Goal: Information Seeking & Learning: Learn about a topic

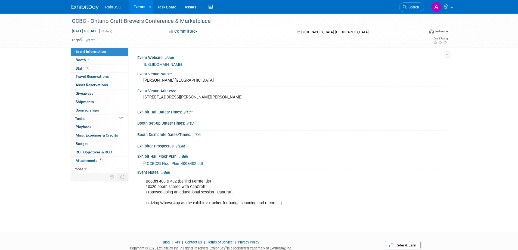
click at [87, 7] on img at bounding box center [84, 7] width 27 height 5
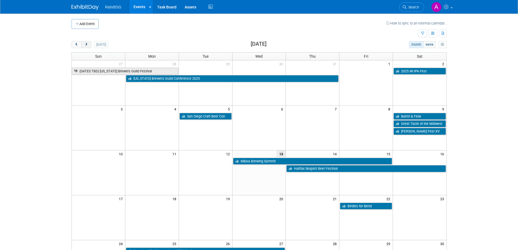
click at [88, 44] on span "next" at bounding box center [86, 45] width 4 height 4
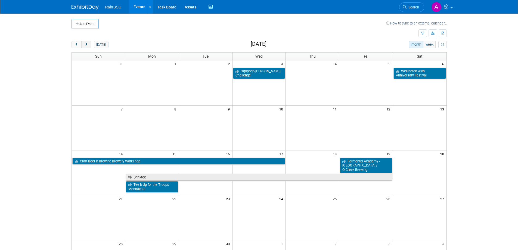
click at [88, 44] on span "next" at bounding box center [86, 45] width 4 height 4
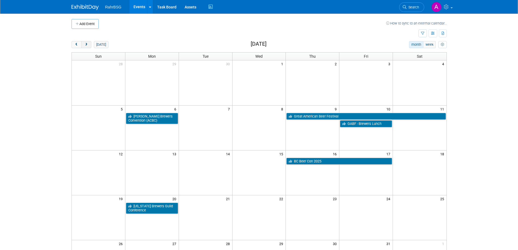
click at [88, 44] on span "next" at bounding box center [86, 45] width 4 height 4
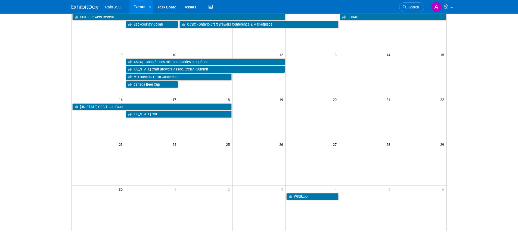
scroll to position [109, 0]
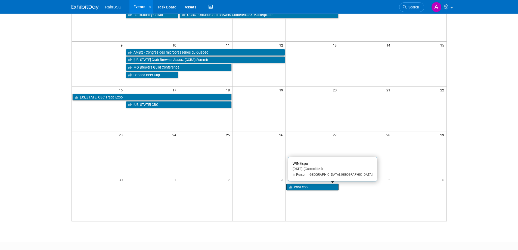
click at [314, 187] on link "WINExpo" at bounding box center [312, 186] width 52 height 7
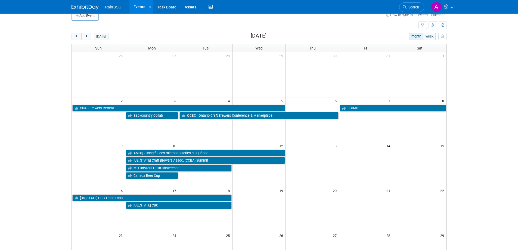
scroll to position [0, 0]
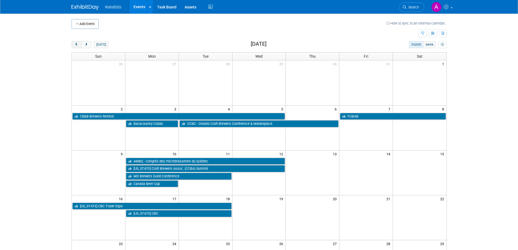
click at [77, 45] on span "prev" at bounding box center [76, 45] width 4 height 4
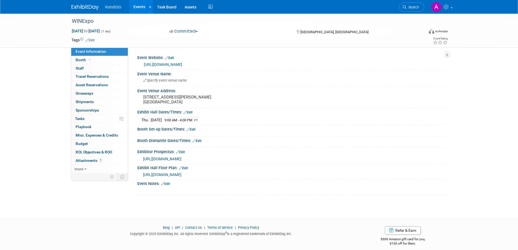
click at [182, 65] on link "[URL][DOMAIN_NAME]" at bounding box center [163, 64] width 38 height 4
